Goal: Task Accomplishment & Management: Use online tool/utility

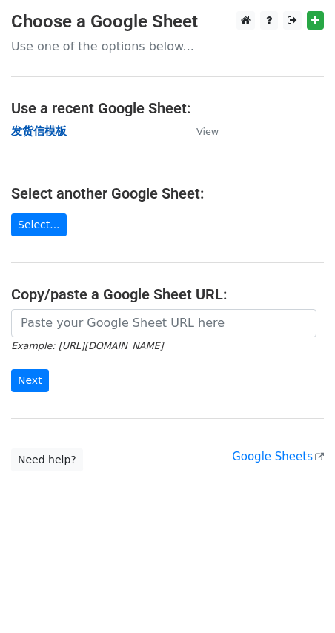
click at [53, 127] on strong "发货信模板" at bounding box center [39, 131] width 56 height 13
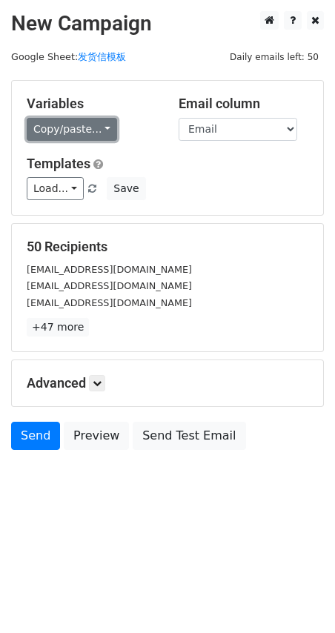
click at [82, 133] on link "Copy/paste..." at bounding box center [72, 129] width 90 height 23
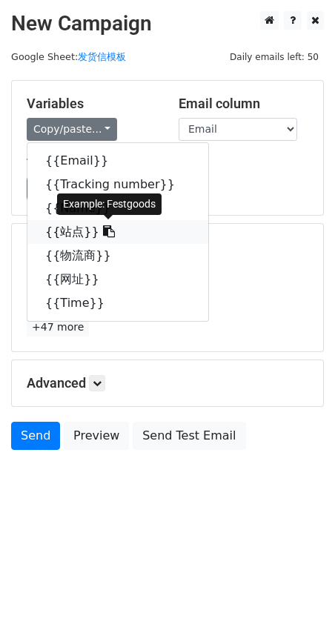
click at [64, 230] on link "{{站点}}" at bounding box center [117, 232] width 181 height 24
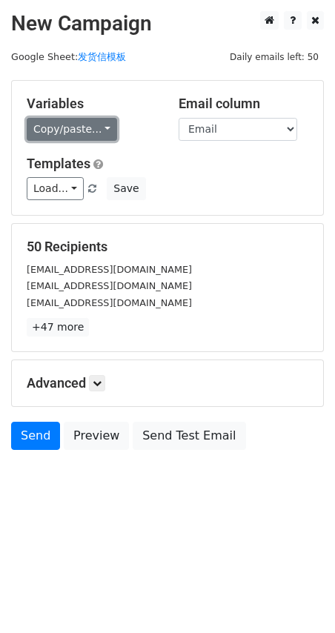
click at [59, 127] on link "Copy/paste..." at bounding box center [72, 129] width 90 height 23
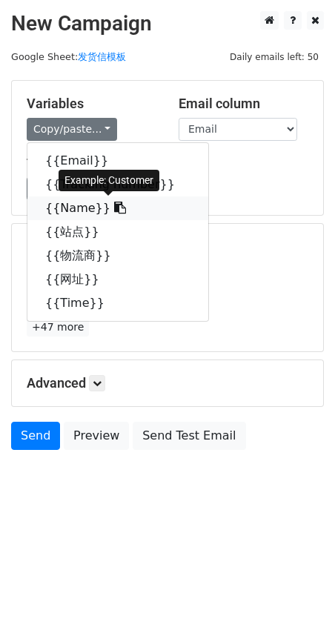
click at [58, 208] on link "{{Name}}" at bounding box center [117, 208] width 181 height 24
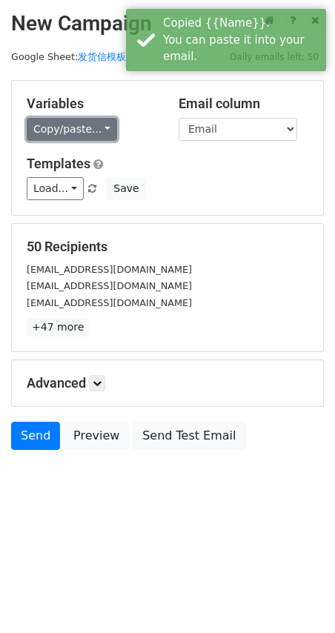
click at [73, 127] on link "Copy/paste..." at bounding box center [72, 129] width 90 height 23
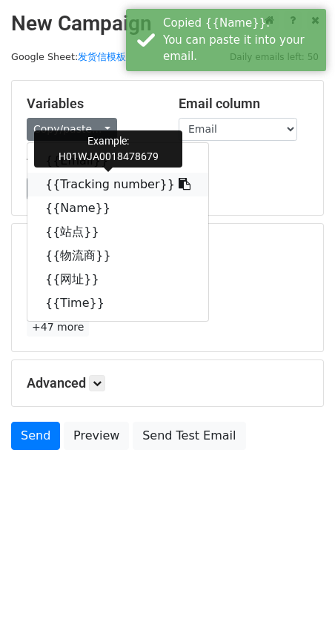
click at [97, 187] on link "{{Tracking number}}" at bounding box center [117, 185] width 181 height 24
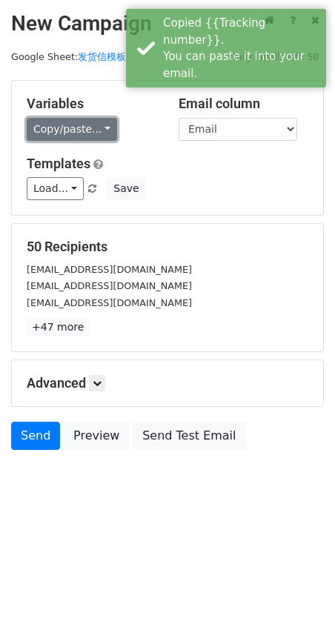
click at [67, 126] on link "Copy/paste..." at bounding box center [72, 129] width 90 height 23
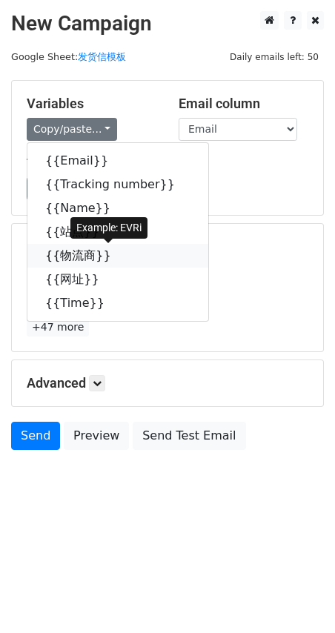
click at [69, 257] on link "{{物流商}}" at bounding box center [117, 256] width 181 height 24
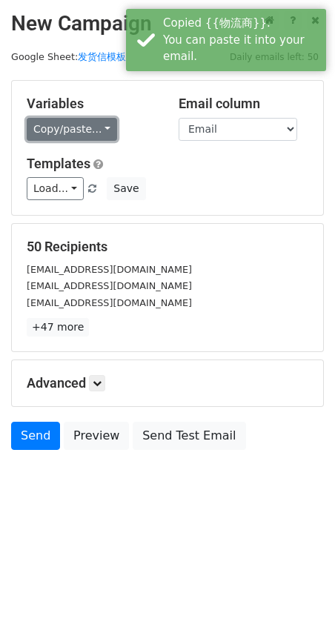
click at [64, 130] on link "Copy/paste..." at bounding box center [72, 129] width 90 height 23
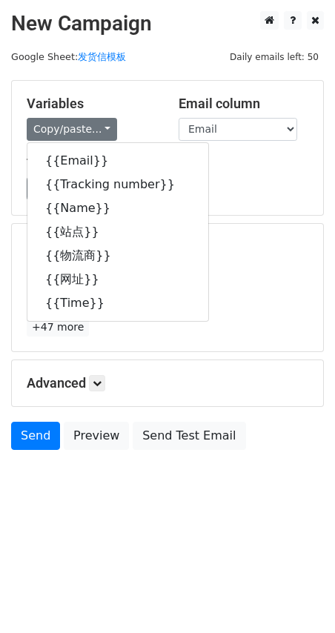
click at [166, 520] on html "New Campaign Daily emails left: 50 Google Sheet: 发货信模板 Variables Copy/paste... …" at bounding box center [167, 316] width 335 height 633
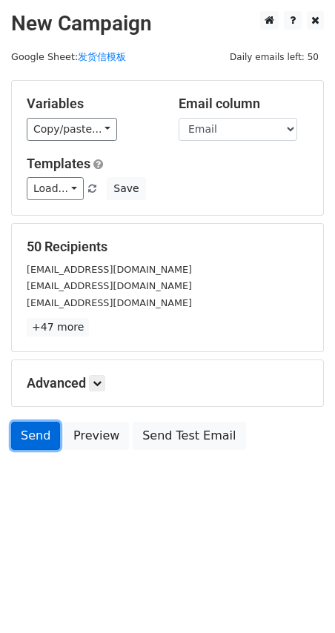
click at [50, 441] on link "Send" at bounding box center [35, 436] width 49 height 28
